Goal: Contribute content

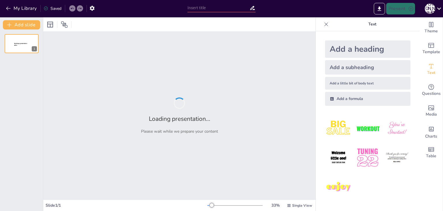
type input "Слово о полку [PERSON_NAME]: Як не стати жертвою історії!"
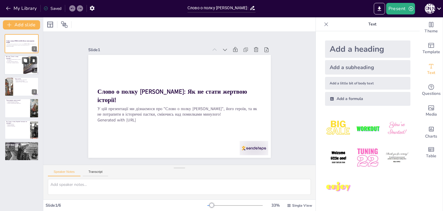
click at [21, 60] on p "Це поема про князя [PERSON_NAME] та його військо" at bounding box center [14, 60] width 14 height 2
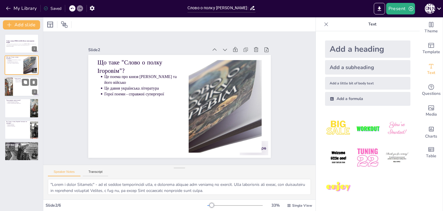
click at [18, 85] on div at bounding box center [21, 87] width 35 height 20
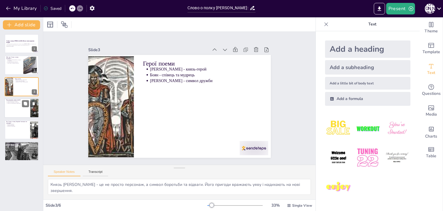
click at [15, 114] on div at bounding box center [21, 108] width 35 height 20
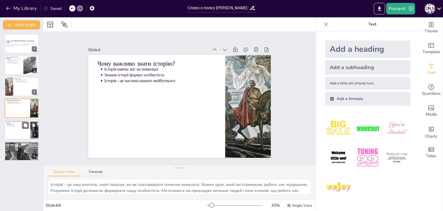
drag, startPoint x: 14, startPoint y: 124, endPoint x: 15, endPoint y: 128, distance: 4.1
click at [14, 124] on p "Вплив на мистецтво" at bounding box center [17, 124] width 21 height 1
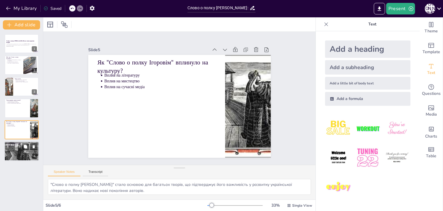
click at [19, 155] on div at bounding box center [21, 151] width 36 height 20
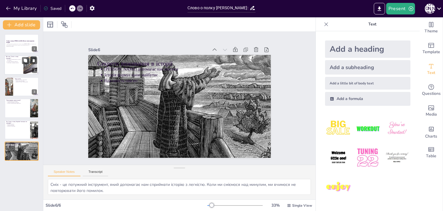
click at [10, 56] on p "Що таке "Слово о полку Ігоровім"?" at bounding box center [14, 57] width 16 height 3
type textarea ""Слово о полку Ігоровім" - це не просто літературний твір, а справжня історія п…"
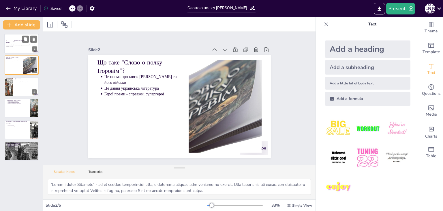
click at [14, 46] on p "Generated with [URL]" at bounding box center [21, 46] width 31 height 1
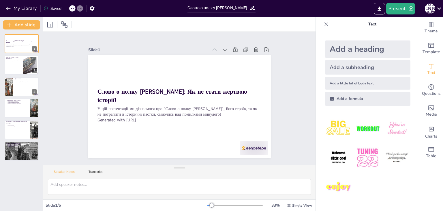
click at [342, 133] on img at bounding box center [338, 128] width 27 height 27
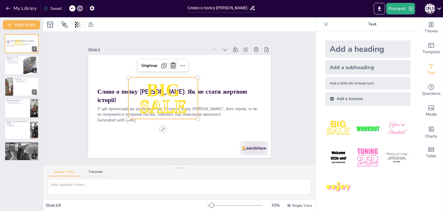
click at [201, 113] on icon at bounding box center [206, 118] width 10 height 10
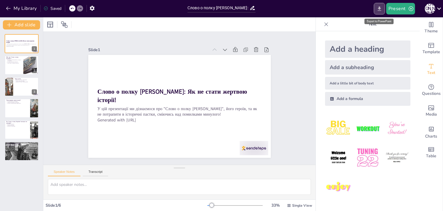
click at [377, 9] on icon "Export to PowerPoint" at bounding box center [380, 9] width 6 height 6
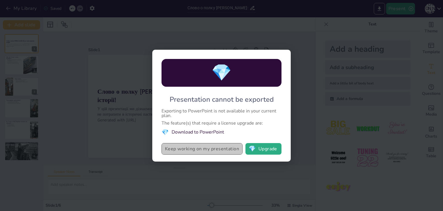
click at [227, 145] on button "Keep working on my presentation" at bounding box center [202, 149] width 81 height 12
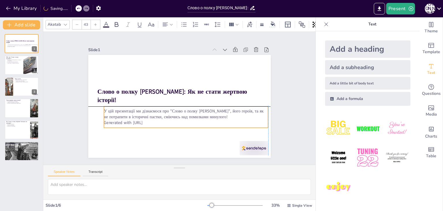
drag, startPoint x: 167, startPoint y: 122, endPoint x: 176, endPoint y: 123, distance: 9.3
click at [176, 123] on div "У цій презентації ми дізнаємося про "Слово о полку Ігоровім", його героїв, та я…" at bounding box center [165, 111] width 86 height 159
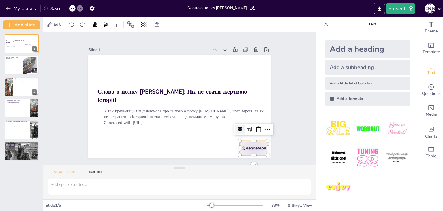
click at [120, 145] on div at bounding box center [109, 153] width 23 height 31
click at [248, 148] on icon at bounding box center [245, 151] width 7 height 7
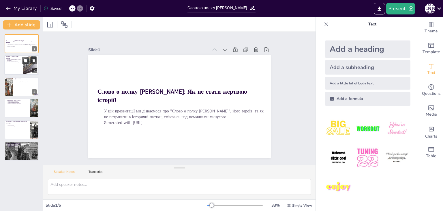
click at [23, 66] on div at bounding box center [30, 65] width 27 height 18
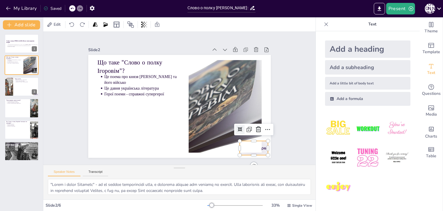
click at [131, 152] on div at bounding box center [122, 167] width 17 height 30
click at [188, 178] on icon at bounding box center [183, 182] width 9 height 9
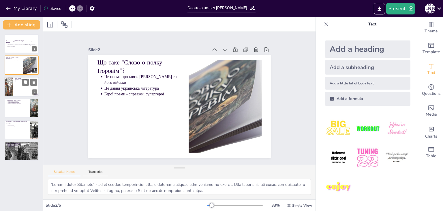
click at [18, 85] on div at bounding box center [21, 87] width 35 height 20
type textarea "Князь [PERSON_NAME] - це не просто персонаж, а символ боротьби та відваги. Його…"
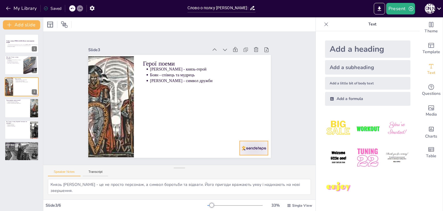
click at [109, 85] on div at bounding box center [93, 74] width 31 height 23
click at [100, 79] on icon at bounding box center [98, 76] width 6 height 6
click at [402, 6] on button "Present" at bounding box center [400, 9] width 29 height 12
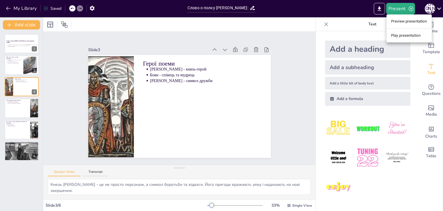
click at [397, 34] on li "Play presentation" at bounding box center [409, 35] width 45 height 9
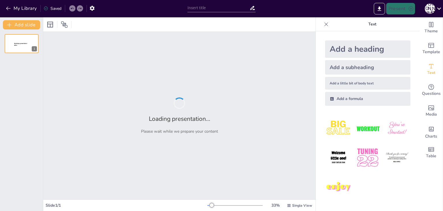
type input "Слово о полку [PERSON_NAME]: Як не стати жертвою історії!"
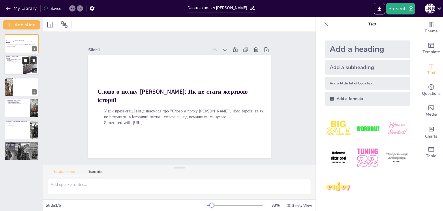
click at [25, 61] on icon at bounding box center [25, 60] width 3 height 3
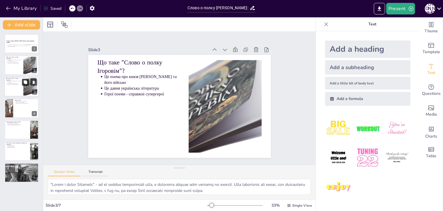
click at [23, 82] on icon at bounding box center [25, 82] width 4 height 4
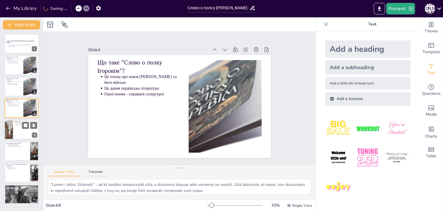
drag, startPoint x: 27, startPoint y: 132, endPoint x: 23, endPoint y: 134, distance: 4.2
click at [25, 133] on div at bounding box center [21, 130] width 35 height 20
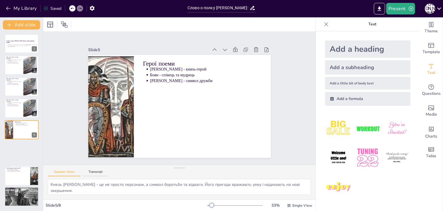
click at [20, 162] on div "Слово о полку [PERSON_NAME]: Як не стати жертвою історії! У цій презентації ми …" at bounding box center [21, 118] width 43 height 169
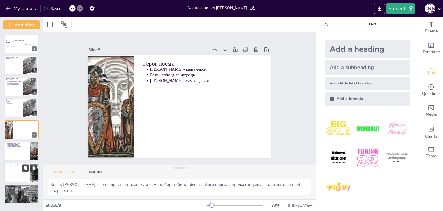
click at [27, 170] on icon at bounding box center [25, 168] width 4 height 4
type textarea ""Слово о полку [PERSON_NAME]" стало основою для багатьох творів, що підтверджує…"
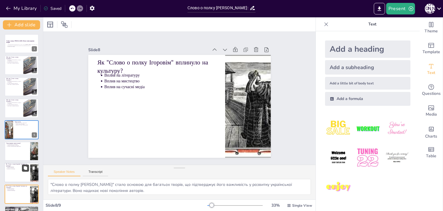
scroll to position [18, 0]
